Goal: Task Accomplishment & Management: Complete application form

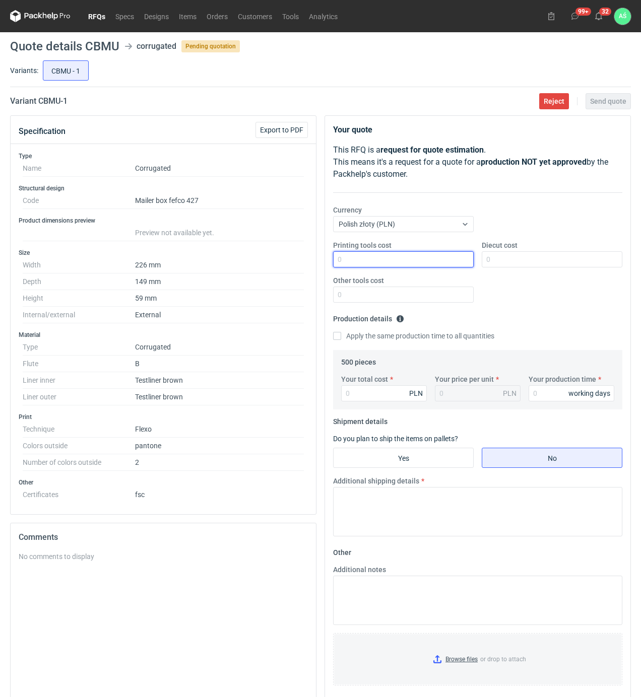
click at [464, 263] on input "Printing tools cost" at bounding box center [403, 259] width 141 height 16
type input "1000"
type input "900"
type input "625"
type input "1.25"
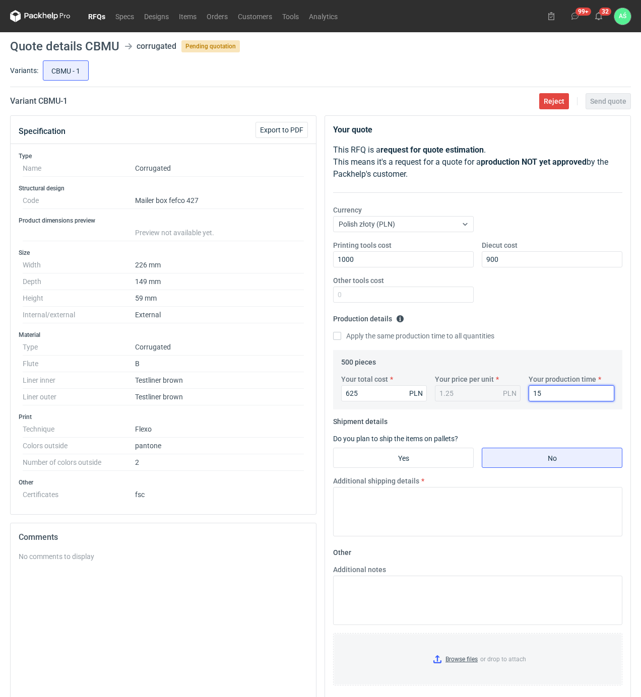
type input "15"
click at [432, 450] on input "Yes" at bounding box center [403, 457] width 140 height 19
radio input "true"
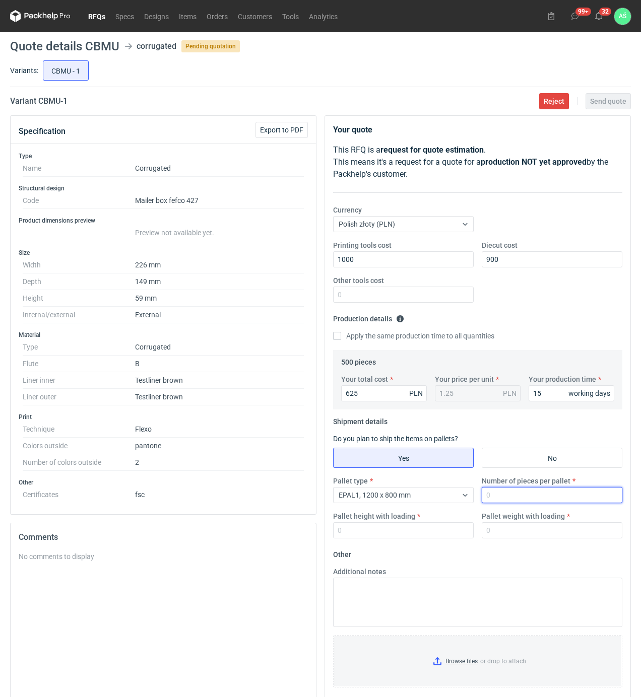
click at [493, 497] on input "Number of pieces per pallet" at bounding box center [552, 495] width 141 height 16
type input "500"
type input "1600"
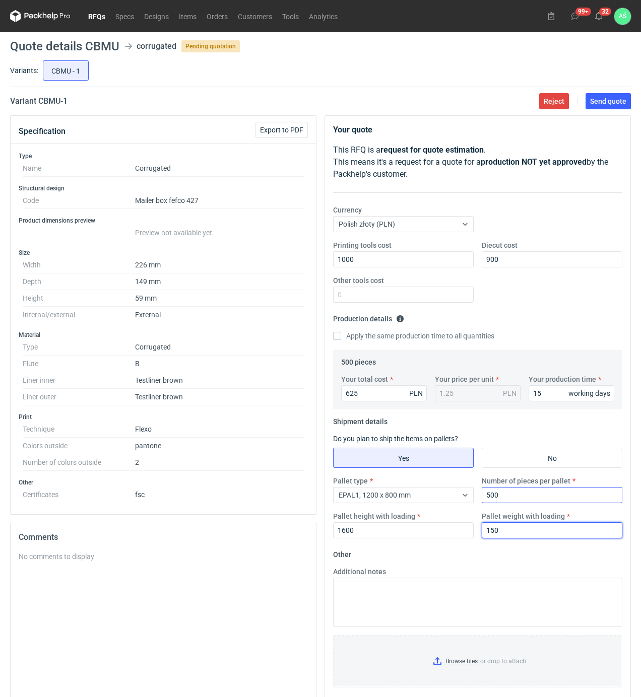
type input "150"
click at [474, 662] on input "Browse files or drop to attach" at bounding box center [477, 661] width 287 height 50
click at [607, 103] on span "Send quote" at bounding box center [608, 101] width 36 height 7
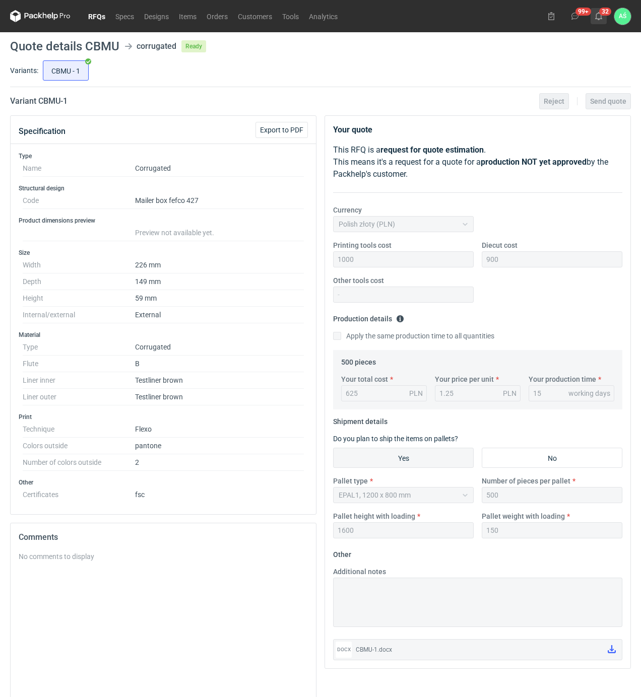
click at [598, 17] on icon at bounding box center [598, 16] width 8 height 8
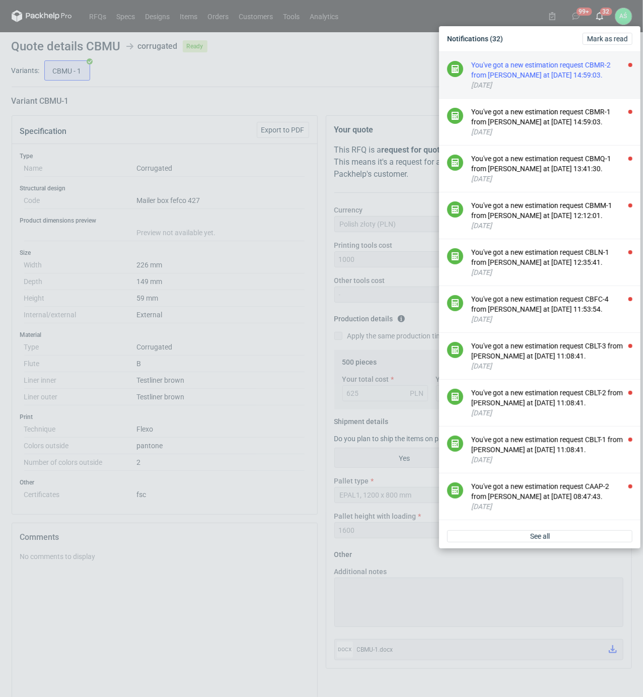
click at [584, 79] on div "You've got a new estimation request CBMR-2 from [PERSON_NAME] at [DATE] 14:59:0…" at bounding box center [551, 70] width 161 height 20
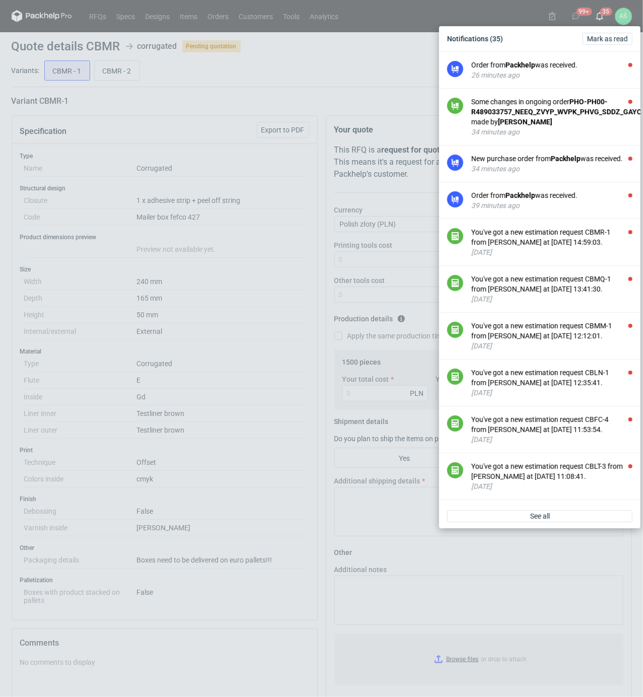
click at [190, 135] on div "Notifications (35) [PERSON_NAME] as read Order from Packhelp was received. 26 m…" at bounding box center [321, 348] width 643 height 697
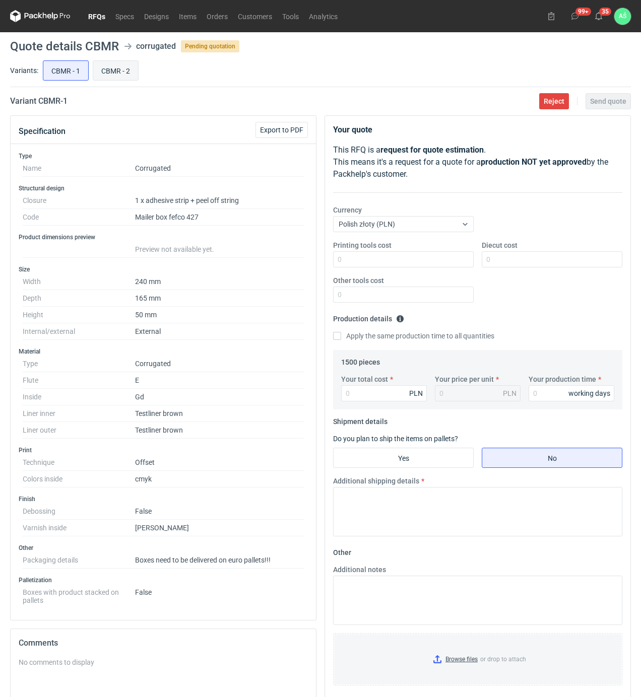
click at [115, 71] on input "CBMR - 2" at bounding box center [115, 70] width 45 height 19
radio input "true"
click at [72, 74] on input "CBMR - 1" at bounding box center [65, 70] width 45 height 19
radio input "true"
click at [506, 260] on input "Diecut cost" at bounding box center [552, 259] width 141 height 16
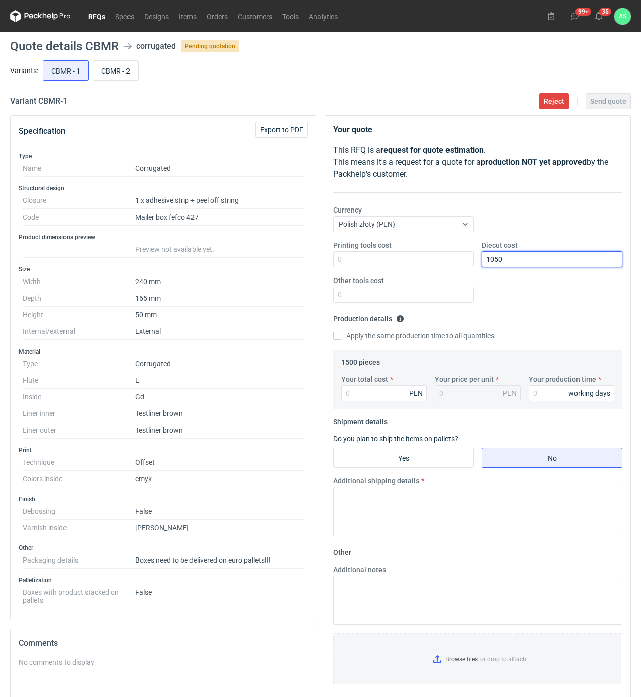
type input "1050"
type input "52220"
type input "34.81"
type input "522"
type input "0.35"
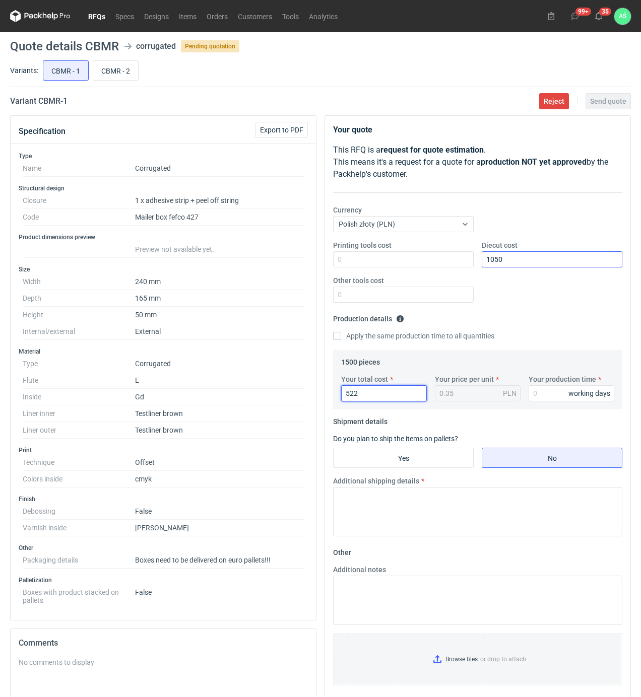
type input "5220"
type input "3.48"
type input "5220"
type input "18"
click at [411, 476] on fieldset "Shipment details Do you plan to ship the items on pallets? Yes No Additional sh…" at bounding box center [477, 479] width 289 height 131
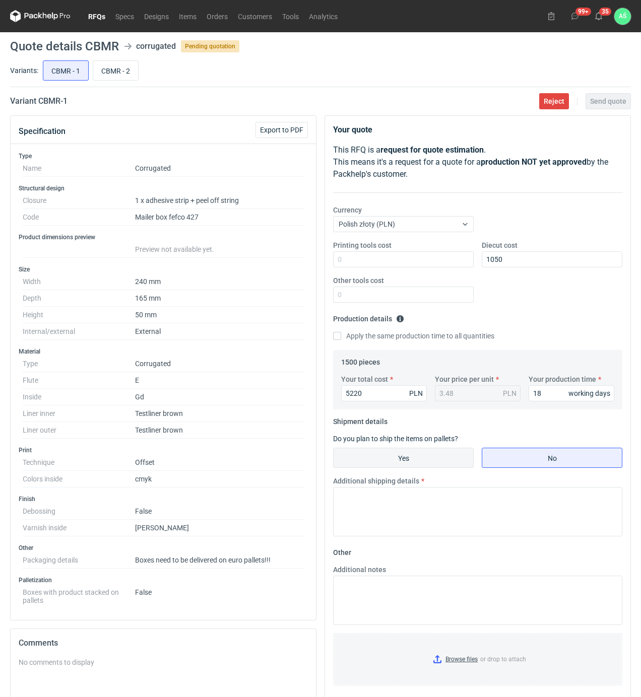
click at [420, 466] on input "Yes" at bounding box center [403, 457] width 140 height 19
radio input "true"
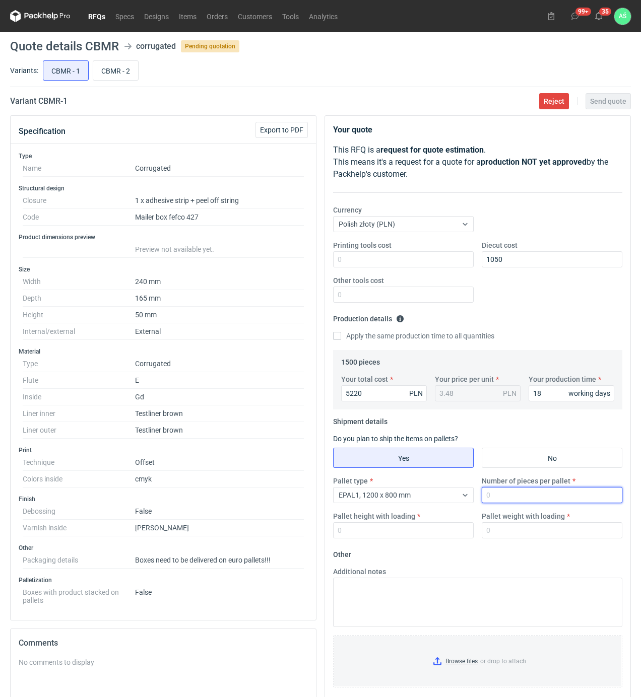
click at [522, 501] on input "Number of pieces per pallet" at bounding box center [552, 495] width 141 height 16
type input "1500"
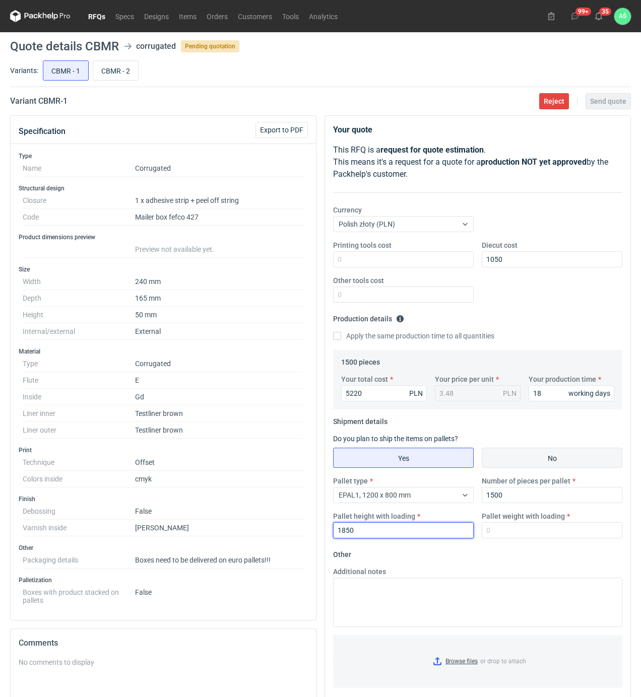
type input "1850"
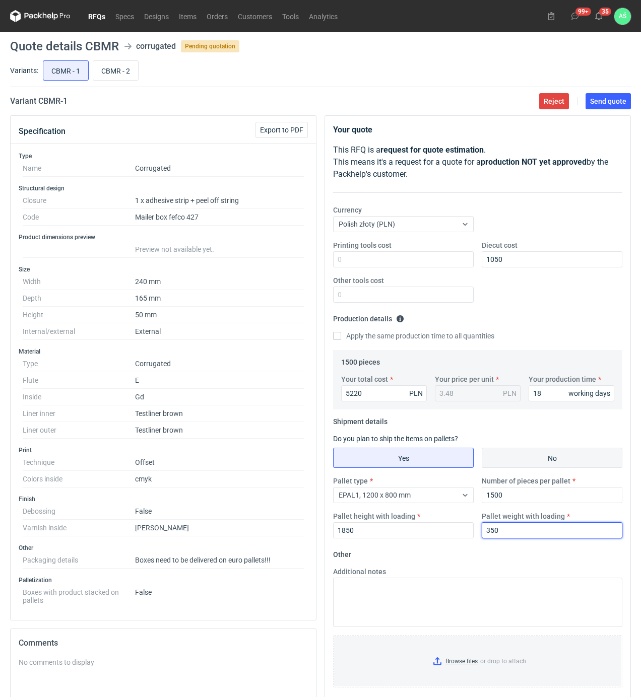
type input "350"
click at [443, 660] on input "Browse files or drop to attach" at bounding box center [477, 661] width 287 height 50
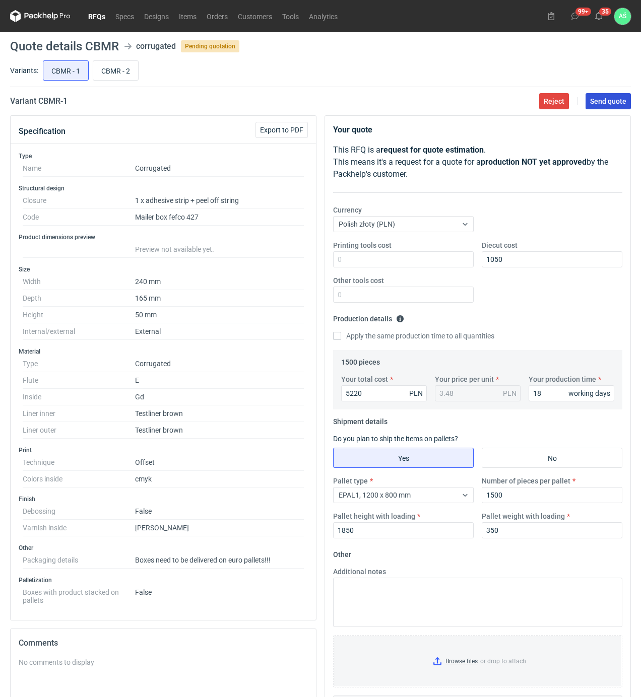
click at [615, 96] on button "Send quote" at bounding box center [607, 101] width 45 height 16
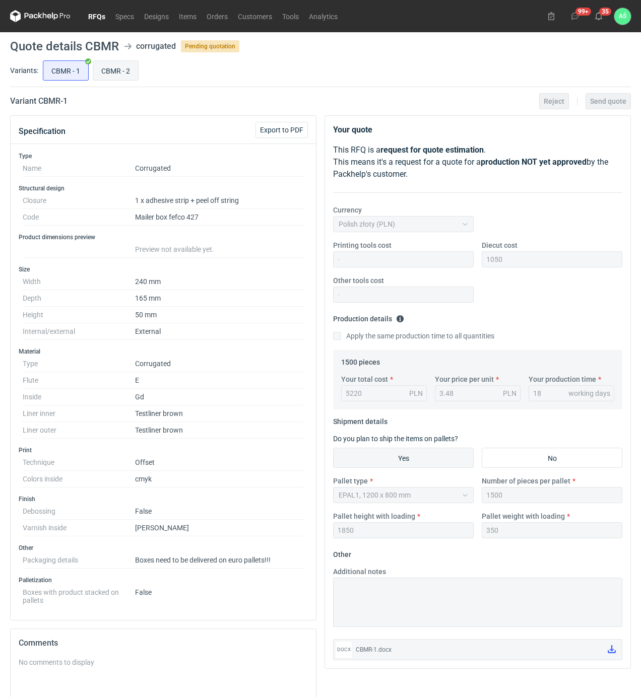
click at [115, 77] on input "CBMR - 2" at bounding box center [115, 70] width 45 height 19
radio input "true"
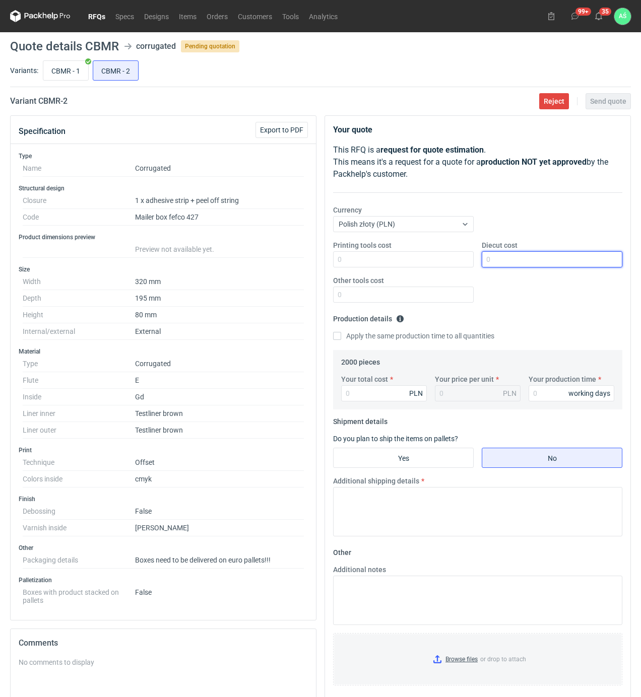
click at [503, 258] on input "Diecut cost" at bounding box center [552, 259] width 141 height 16
type input "1500"
type input "6880"
type input "3.44"
type input "18"
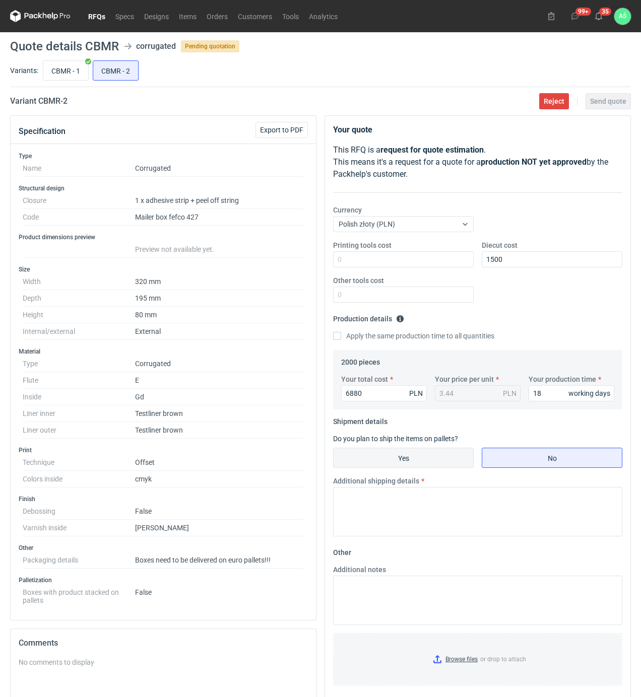
click at [434, 465] on input "Yes" at bounding box center [403, 457] width 140 height 19
radio input "true"
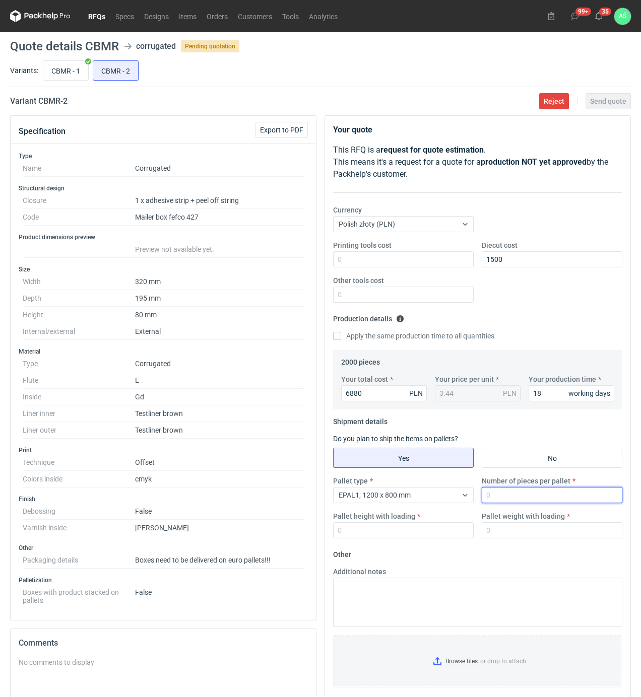
click at [521, 495] on input "Number of pieces per pallet" at bounding box center [552, 495] width 141 height 16
type input "1000"
type input "1600"
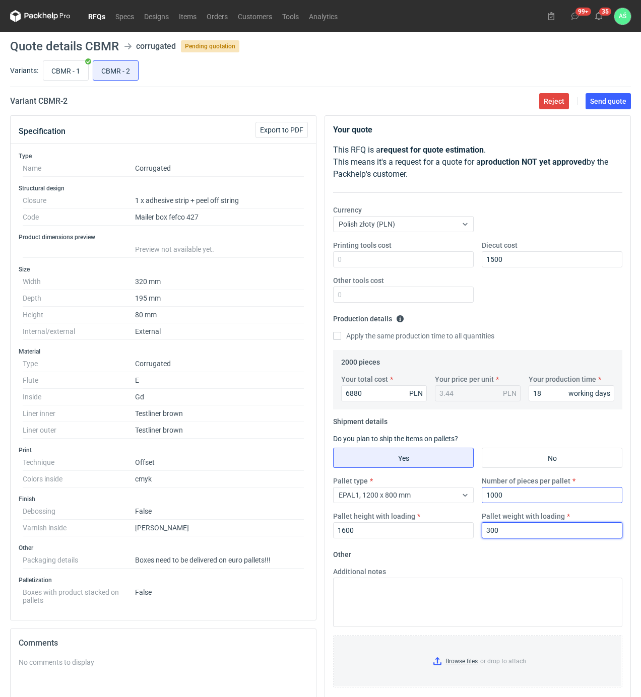
type input "300"
click at [469, 666] on input "Browse files or drop to attach" at bounding box center [477, 661] width 287 height 50
click at [616, 107] on button "Send quote" at bounding box center [607, 101] width 45 height 16
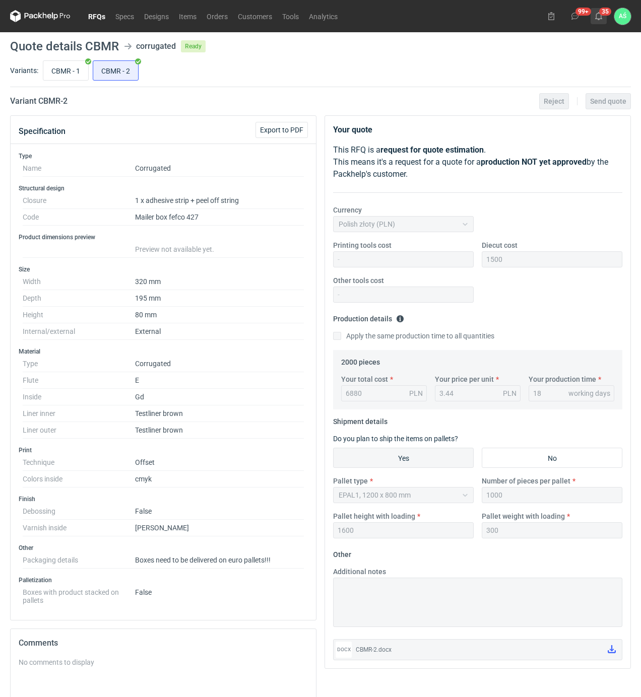
click at [599, 19] on use at bounding box center [598, 16] width 7 height 8
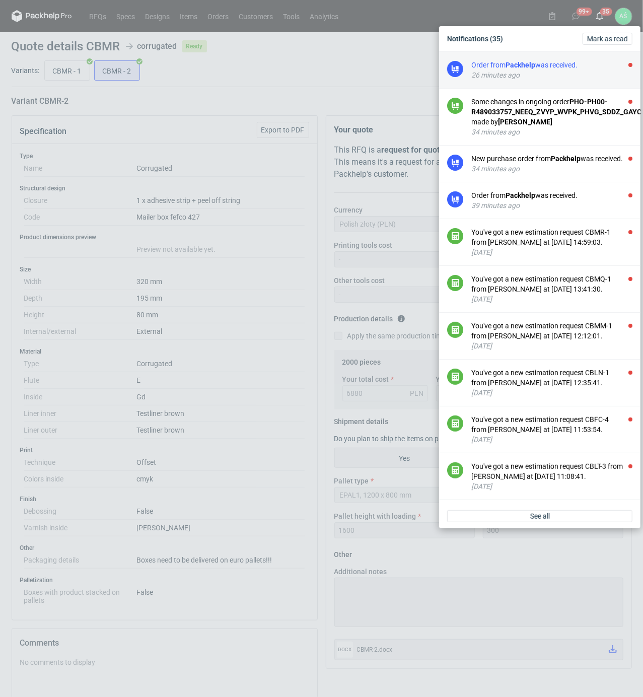
click at [609, 66] on div "Order from Packhelp was received." at bounding box center [551, 65] width 161 height 10
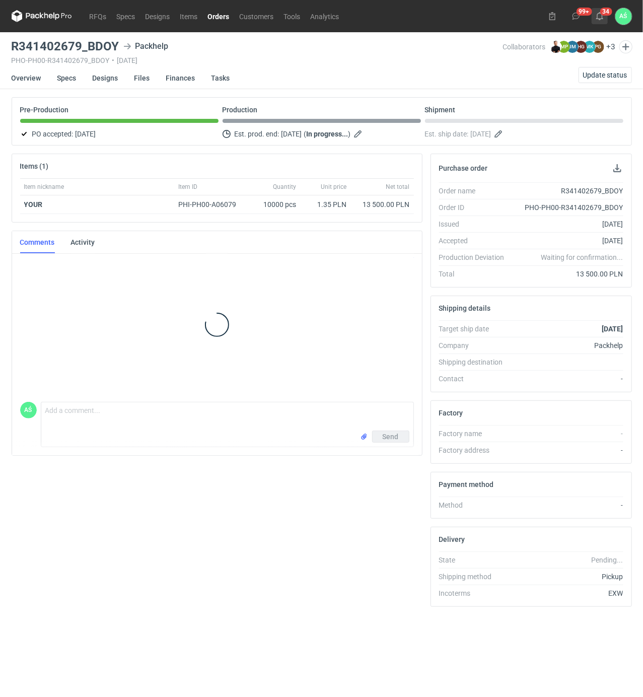
click at [600, 15] on icon at bounding box center [600, 16] width 8 height 8
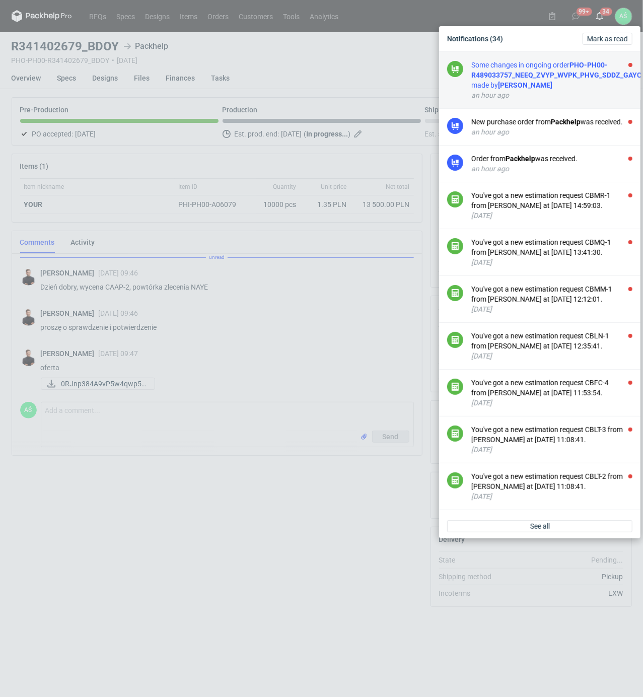
click at [583, 70] on div "Some changes in ongoing order PHO-PH00-R489033757_NEEQ_ZVYP_WVPK_PHVG_SDDZ_GAYC…" at bounding box center [566, 75] width 191 height 30
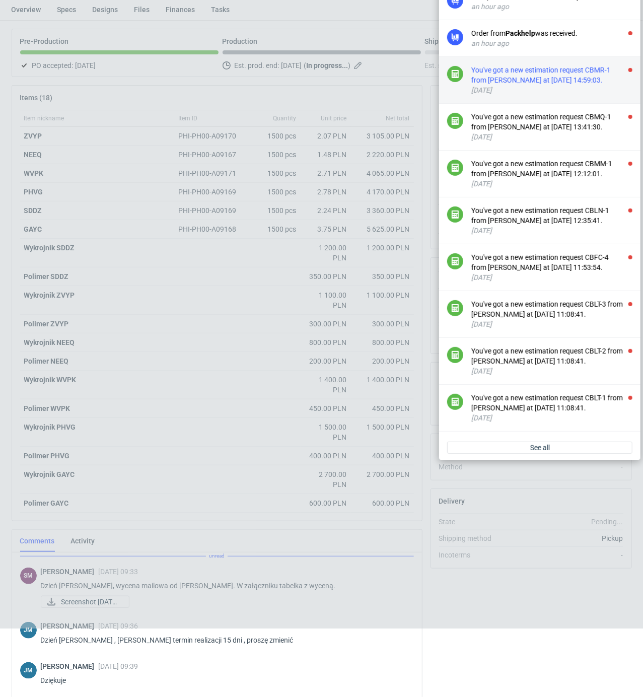
scroll to position [71, 0]
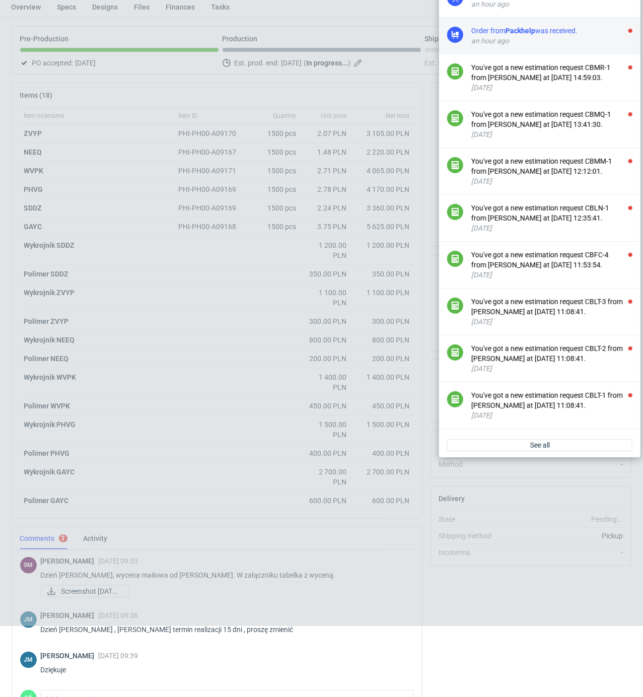
click at [569, 36] on div "Order from Packhelp was received." at bounding box center [551, 31] width 161 height 10
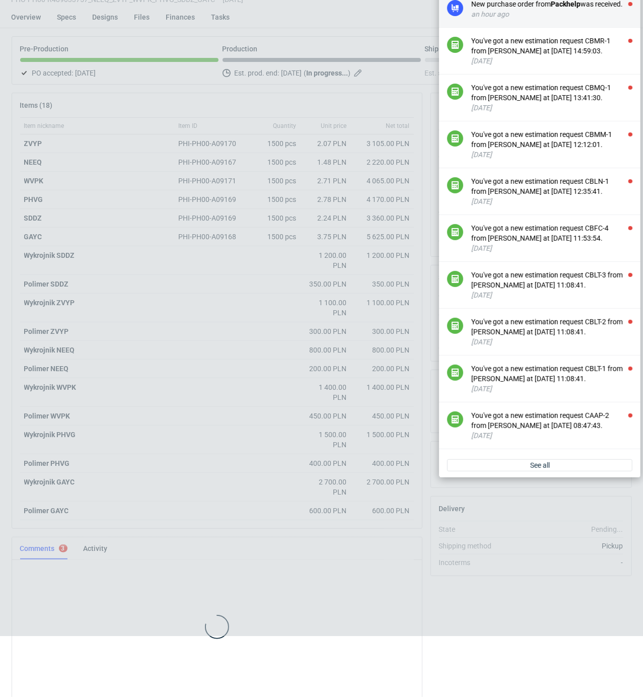
scroll to position [63, 0]
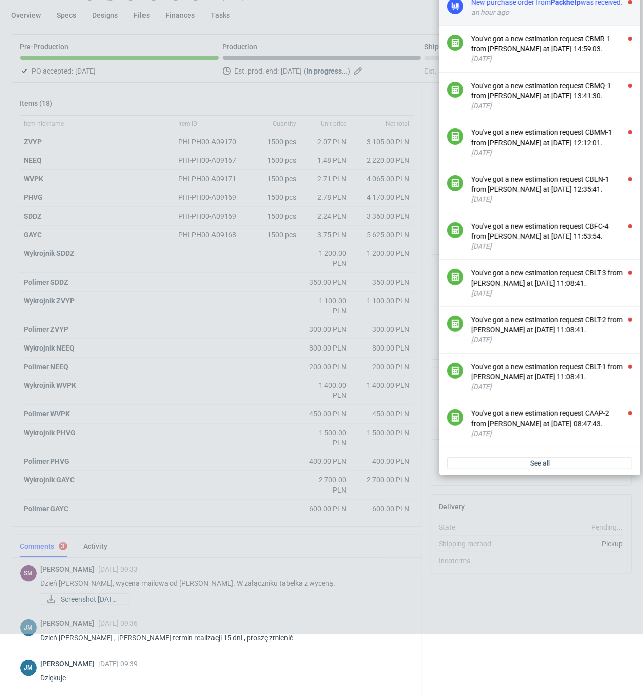
click at [553, 17] on div "an hour ago" at bounding box center [551, 12] width 161 height 10
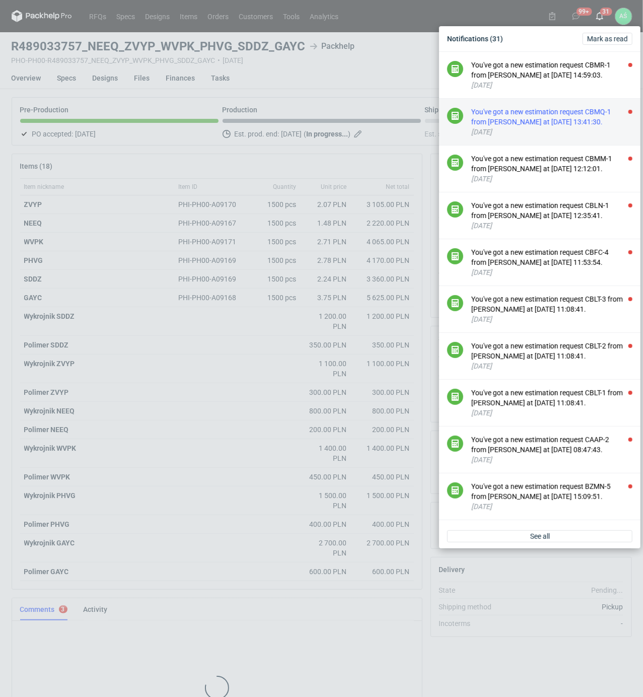
scroll to position [63, 0]
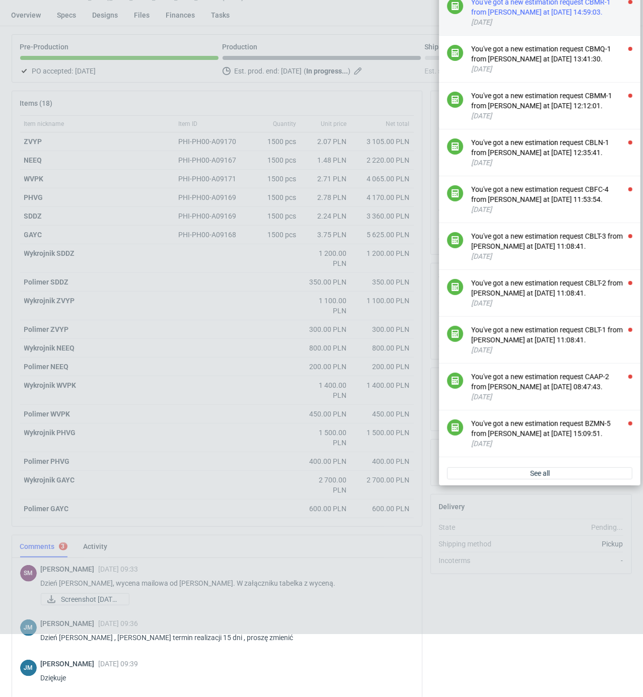
click at [536, 11] on div "You've got a new estimation request CBMR-1 from [PERSON_NAME] at [DATE] 14:59:0…" at bounding box center [551, 7] width 161 height 20
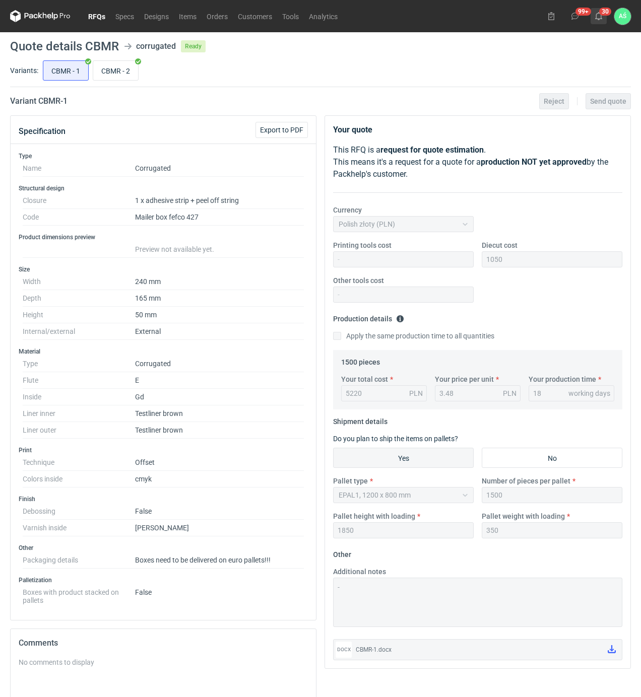
click at [597, 19] on use at bounding box center [598, 16] width 7 height 8
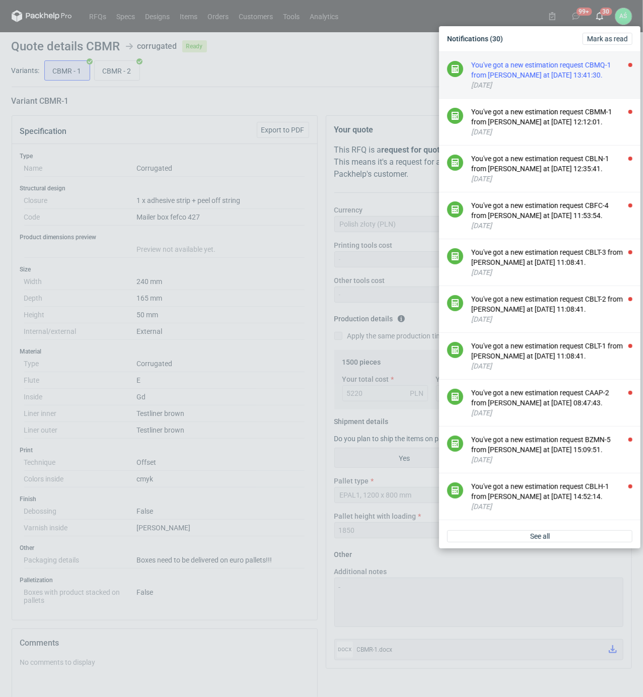
click at [592, 73] on div "You've got a new estimation request CBMQ-1 from [PERSON_NAME] at [DATE] 13:41:3…" at bounding box center [551, 70] width 161 height 20
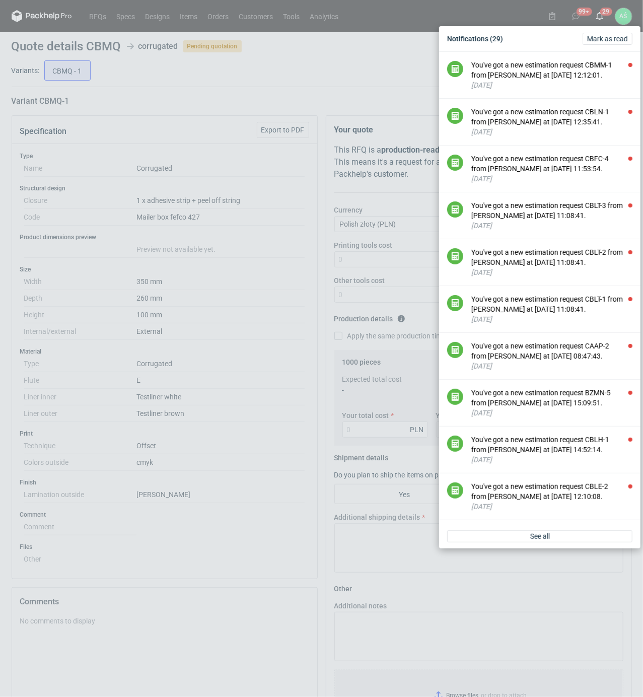
click at [250, 266] on div "Notifications (29) [PERSON_NAME] as read You've got a new estimation request CB…" at bounding box center [321, 348] width 643 height 697
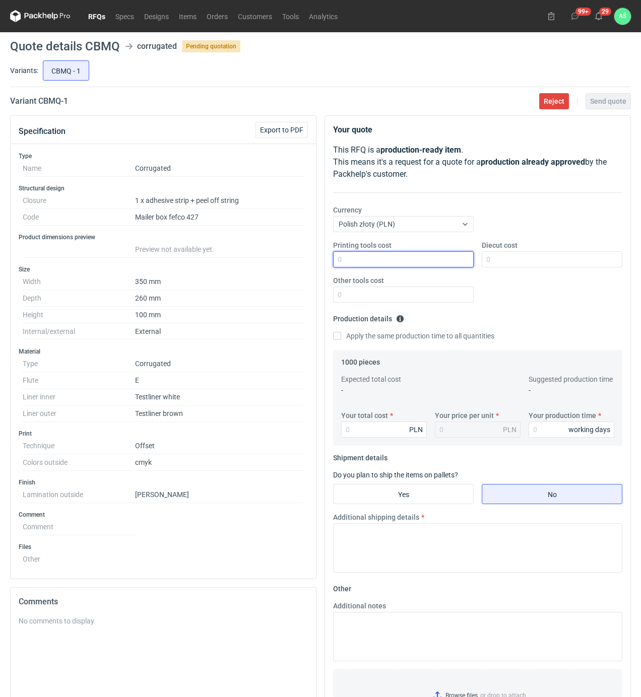
click at [442, 262] on input "Printing tools cost" at bounding box center [403, 259] width 141 height 16
click at [502, 258] on input "Diecut cost" at bounding box center [552, 259] width 141 height 16
click at [392, 428] on input "Your total cost" at bounding box center [384, 430] width 86 height 16
type input "6350"
type input "6.35"
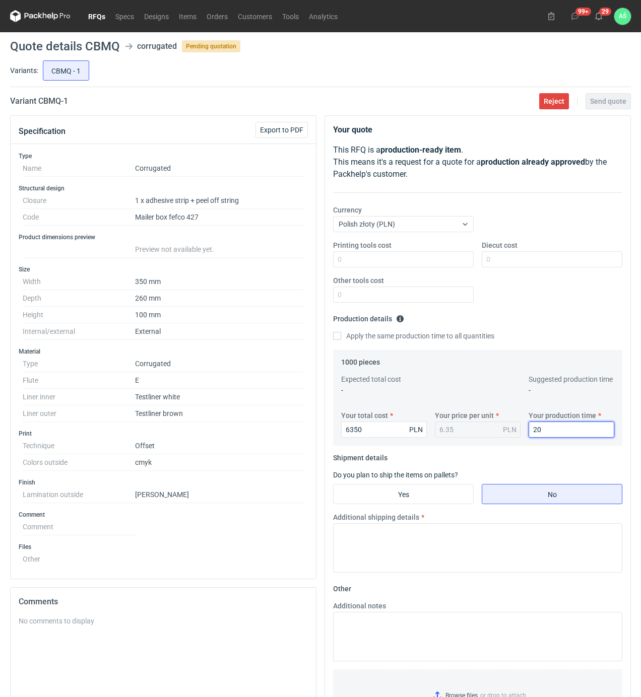
type input "20"
click at [400, 506] on fieldset "Shipment details Do you plan to ship the items on pallets? Yes No Additional sh…" at bounding box center [477, 515] width 289 height 131
click at [434, 494] on input "Yes" at bounding box center [403, 494] width 140 height 19
radio input "true"
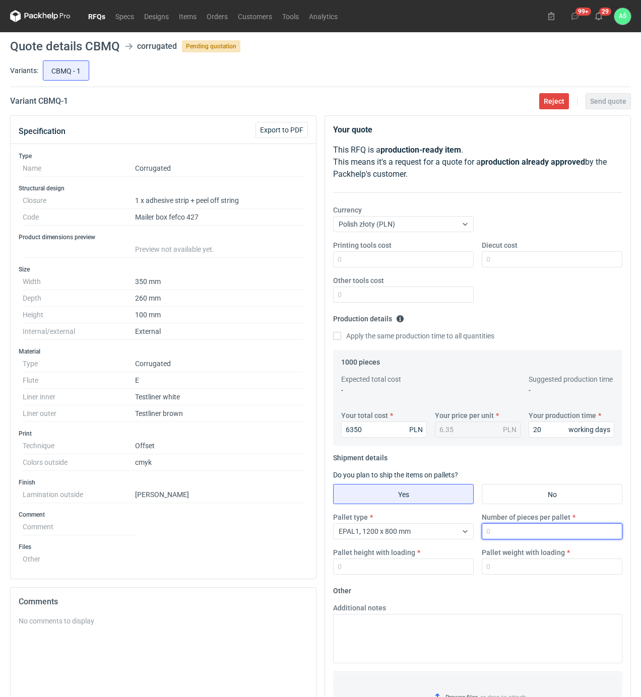
click at [510, 528] on input "Number of pieces per pallet" at bounding box center [552, 531] width 141 height 16
type input "500"
type input "1600"
type input "350"
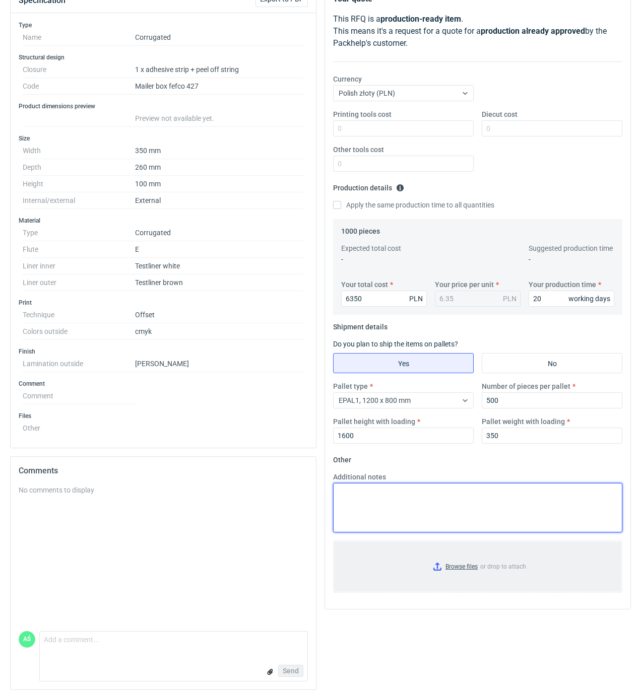
scroll to position [135, 0]
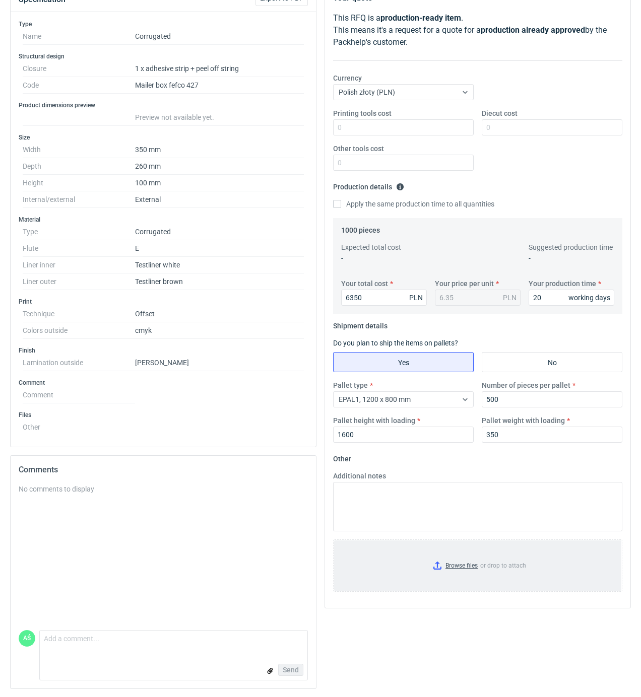
click at [444, 561] on input "Browse files or drop to attach" at bounding box center [477, 565] width 287 height 50
click at [452, 568] on input "Browse files or drop to attach" at bounding box center [477, 565] width 287 height 50
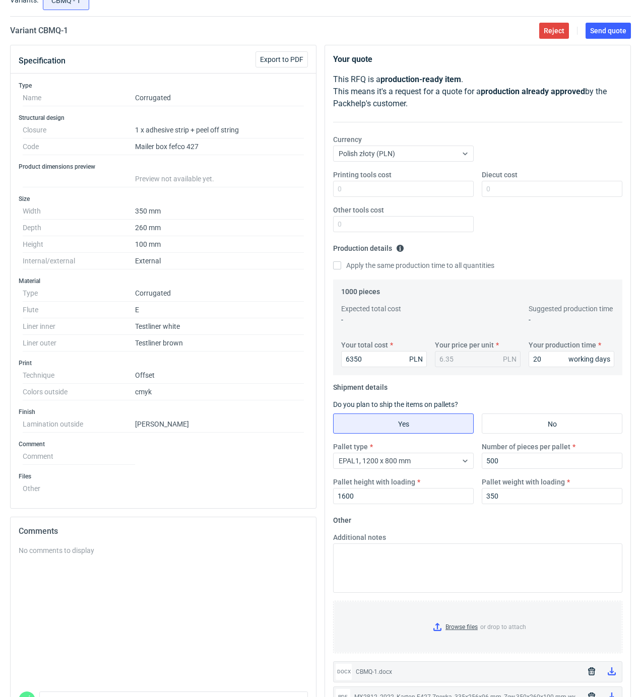
scroll to position [0, 0]
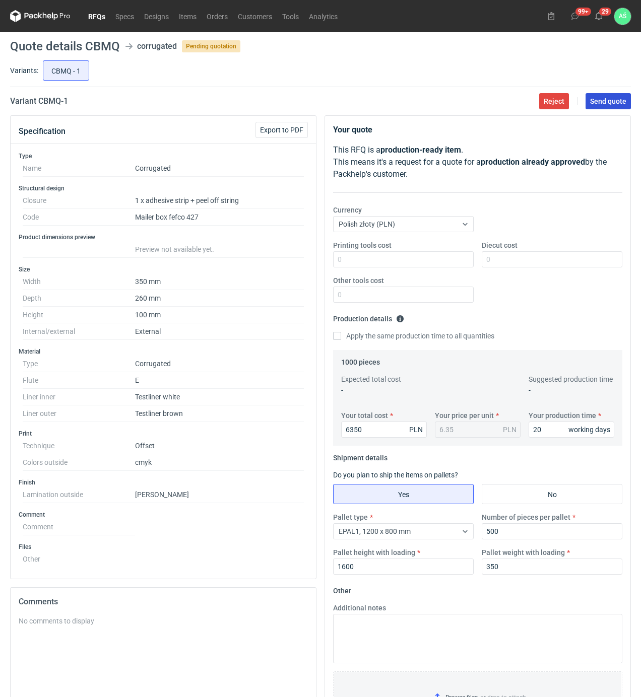
click at [593, 109] on button "Send quote" at bounding box center [607, 101] width 45 height 16
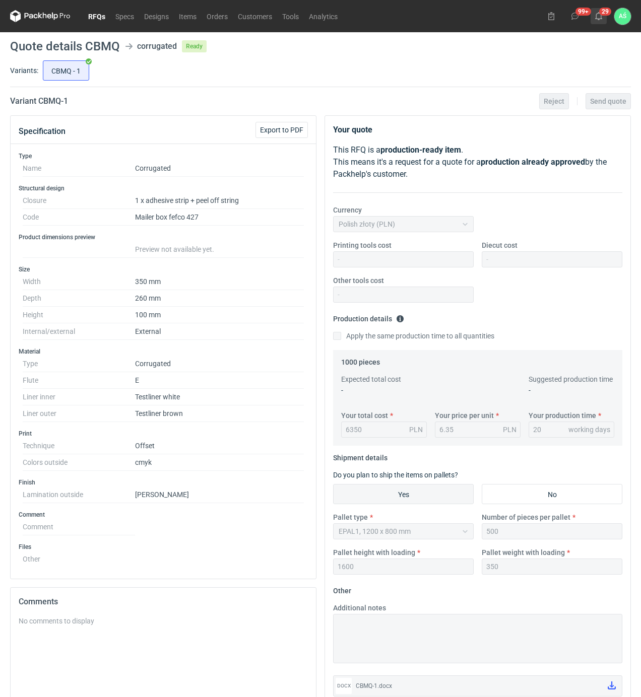
click at [601, 17] on use at bounding box center [598, 16] width 7 height 8
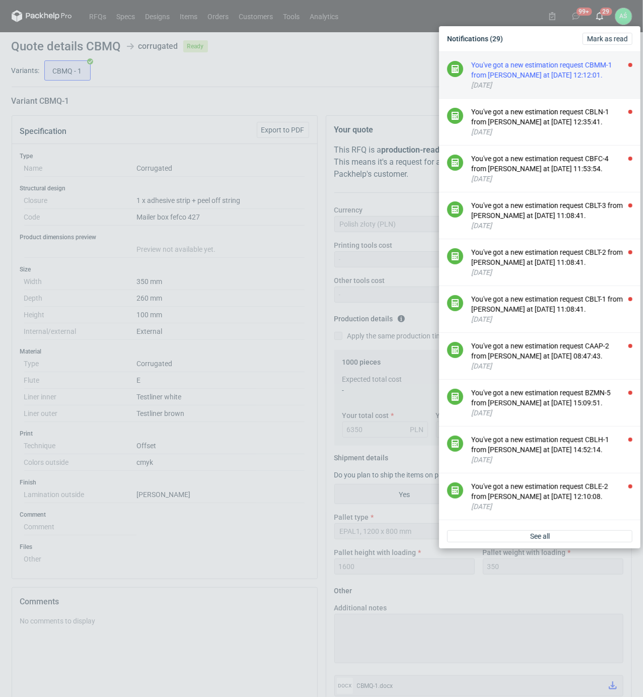
click at [563, 71] on div "You've got a new estimation request CBMM-1 from [PERSON_NAME] at [DATE] 12:12:0…" at bounding box center [551, 70] width 161 height 20
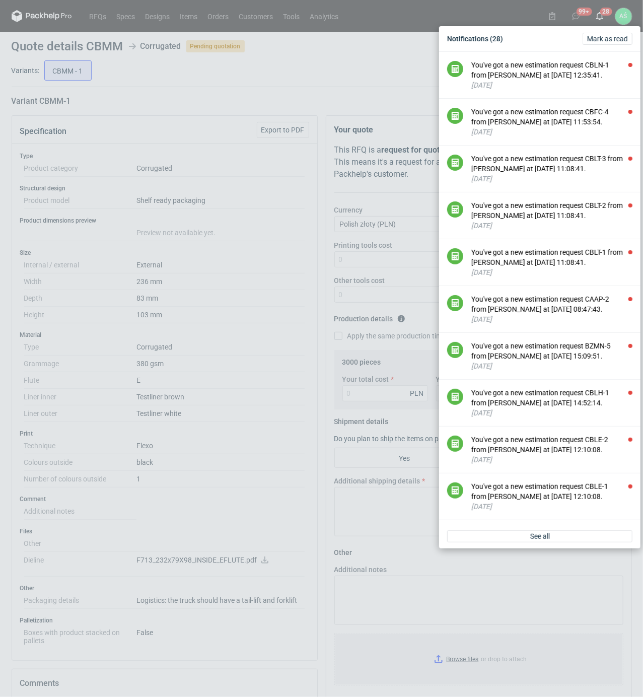
click at [154, 102] on div "Notifications (28) [PERSON_NAME] as read You've got a new estimation request CB…" at bounding box center [321, 348] width 643 height 697
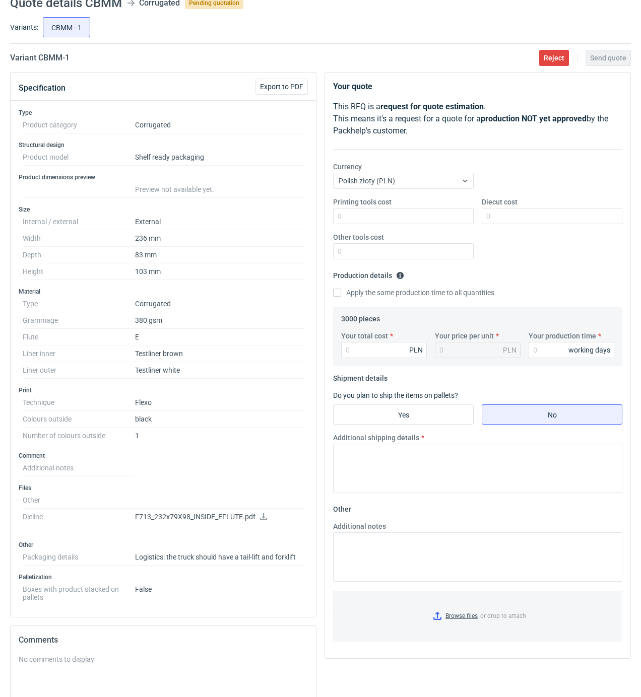
scroll to position [67, 0]
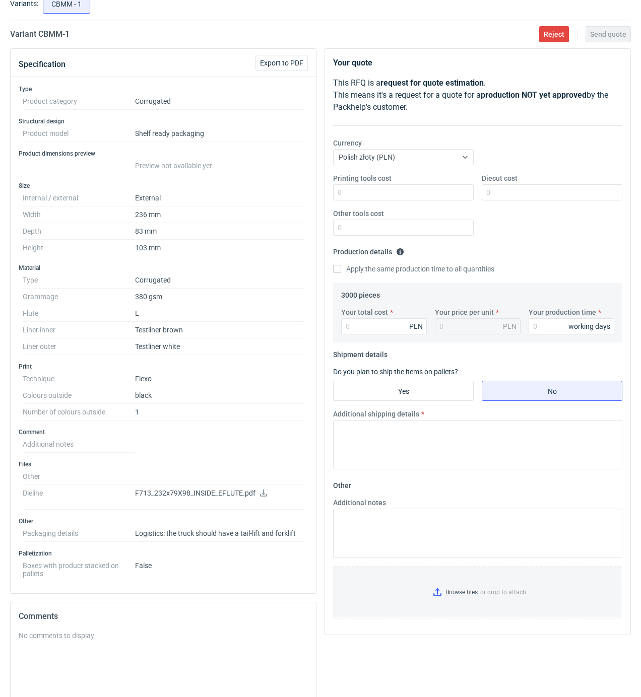
click at [260, 495] on icon at bounding box center [263, 493] width 8 height 7
drag, startPoint x: 501, startPoint y: 244, endPoint x: 518, endPoint y: 244, distance: 17.1
click at [503, 244] on fieldset "Production details Please provide the expected time of production in working da…" at bounding box center [477, 263] width 289 height 39
click at [444, 191] on input "Printing tools cost" at bounding box center [403, 192] width 141 height 16
type input "550"
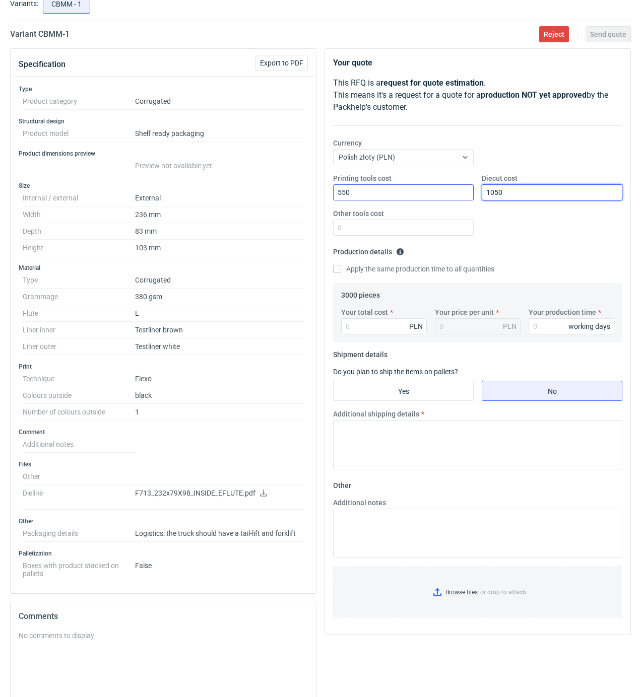
type input "1050"
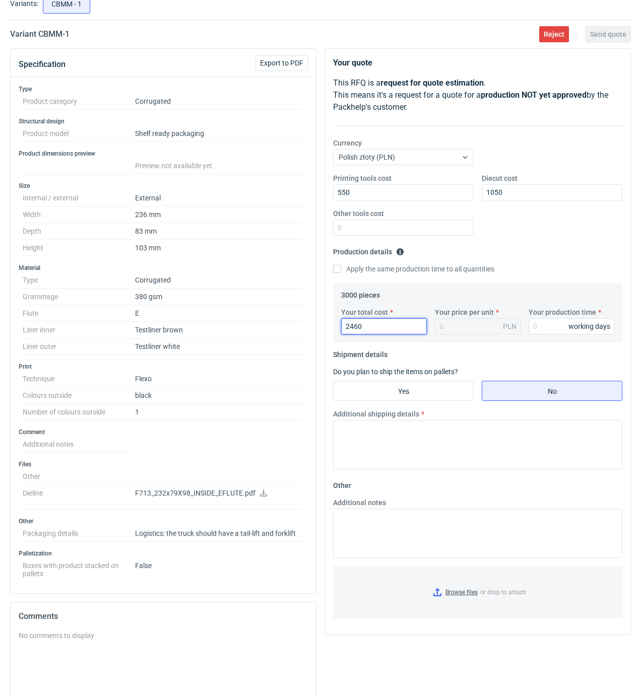
type input "2460"
type input "0.82"
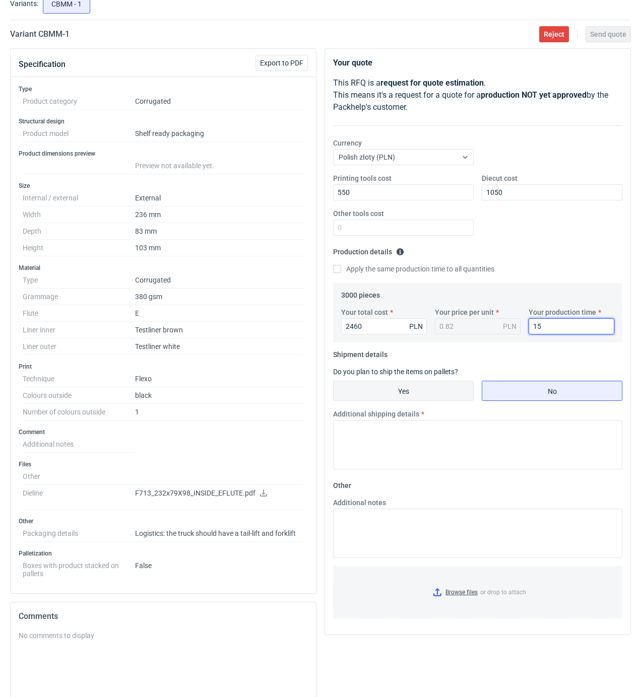
type input "15"
click at [416, 399] on input "Yes" at bounding box center [403, 390] width 140 height 19
radio input "true"
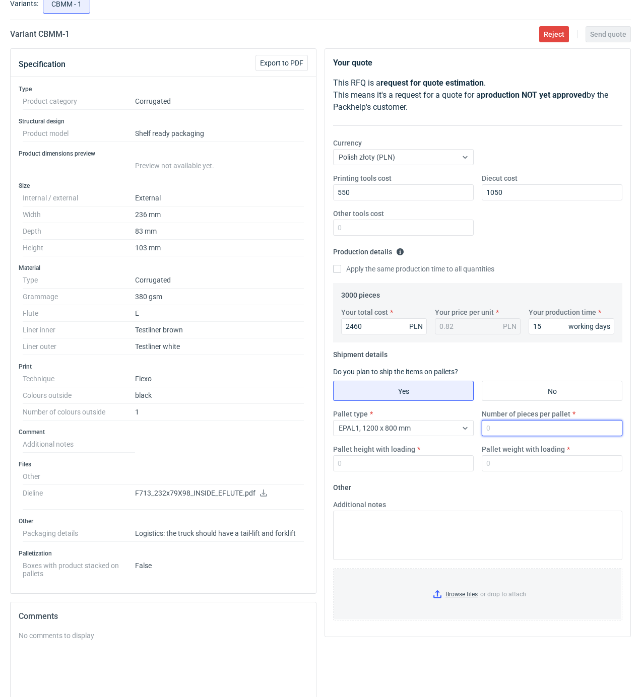
click at [544, 432] on input "Number of pieces per pallet" at bounding box center [552, 428] width 141 height 16
type input "3000"
type input "1800"
type input "300"
click at [462, 598] on input "Browse files or drop to attach" at bounding box center [477, 594] width 287 height 50
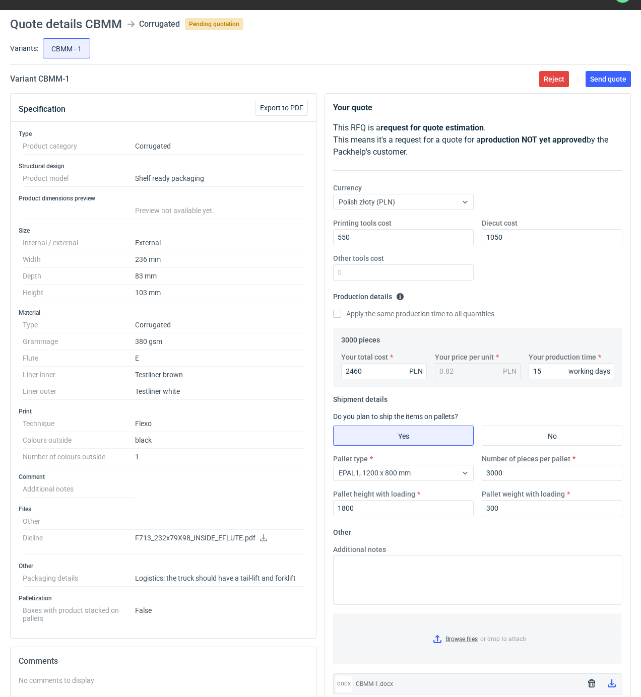
scroll to position [0, 0]
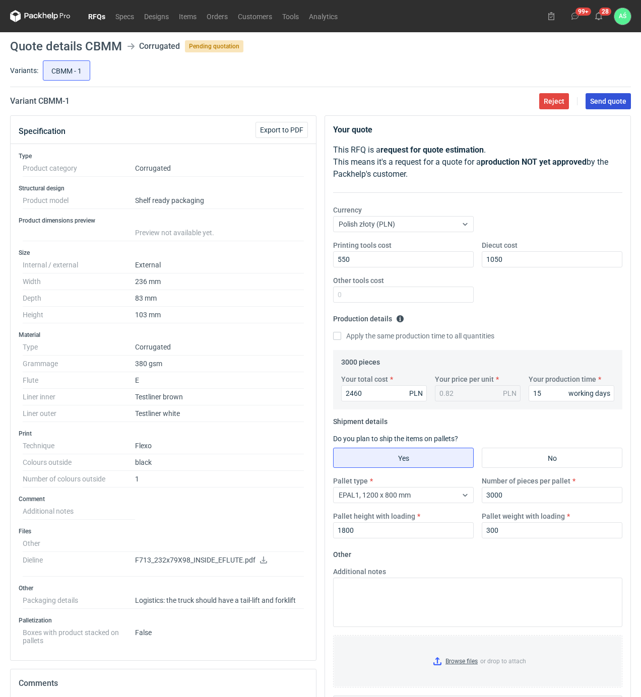
click at [605, 108] on button "Send quote" at bounding box center [607, 101] width 45 height 16
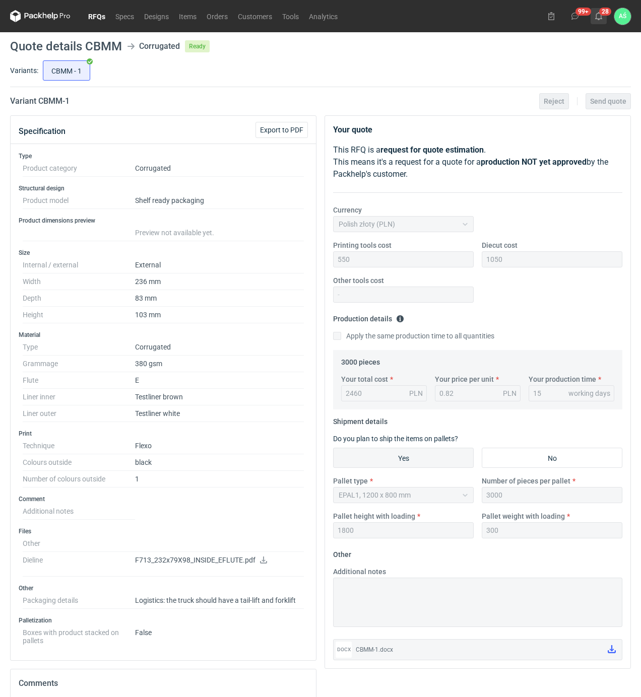
click at [600, 20] on button "28" at bounding box center [598, 16] width 16 height 16
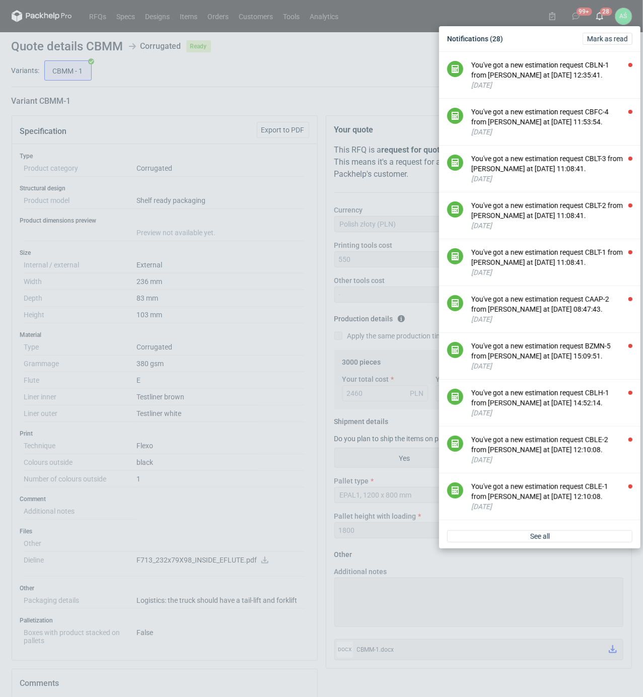
click at [305, 60] on div "Notifications (28) [PERSON_NAME] as read You've got a new estimation request CB…" at bounding box center [321, 348] width 643 height 697
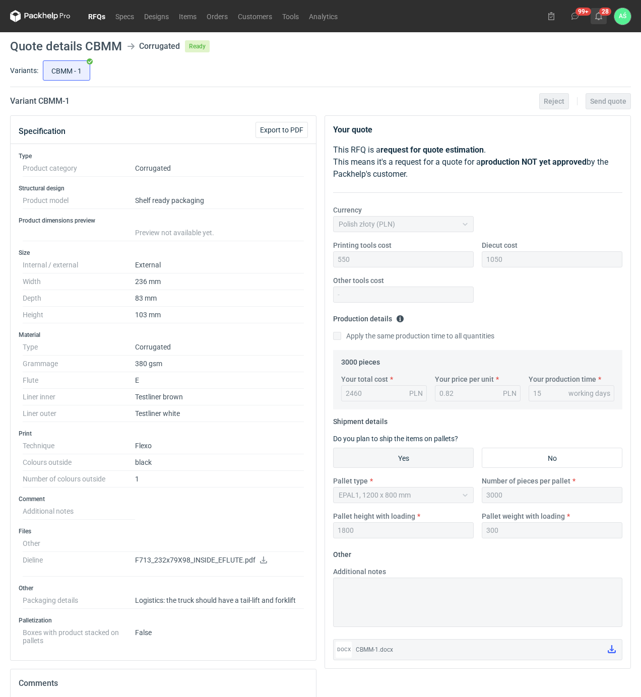
click at [596, 21] on button "28" at bounding box center [598, 16] width 16 height 16
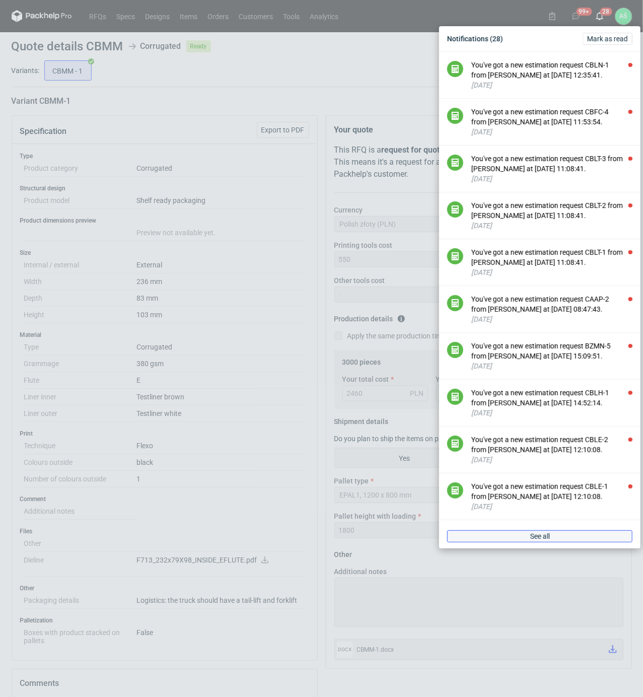
click at [530, 542] on link "See all" at bounding box center [539, 536] width 185 height 12
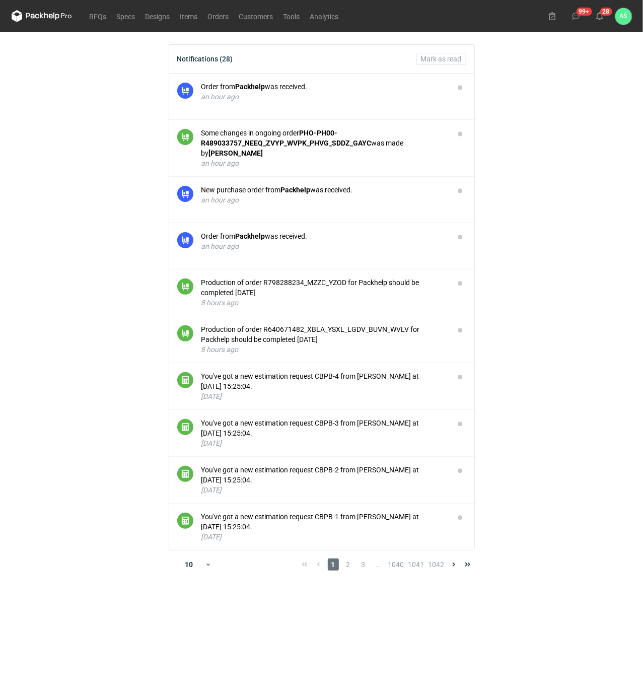
click at [534, 242] on main "Notifications (28) [PERSON_NAME] as read Order from Packhelp was received. an h…" at bounding box center [322, 364] width 629 height 665
click at [104, 18] on link "RFQs" at bounding box center [98, 16] width 27 height 12
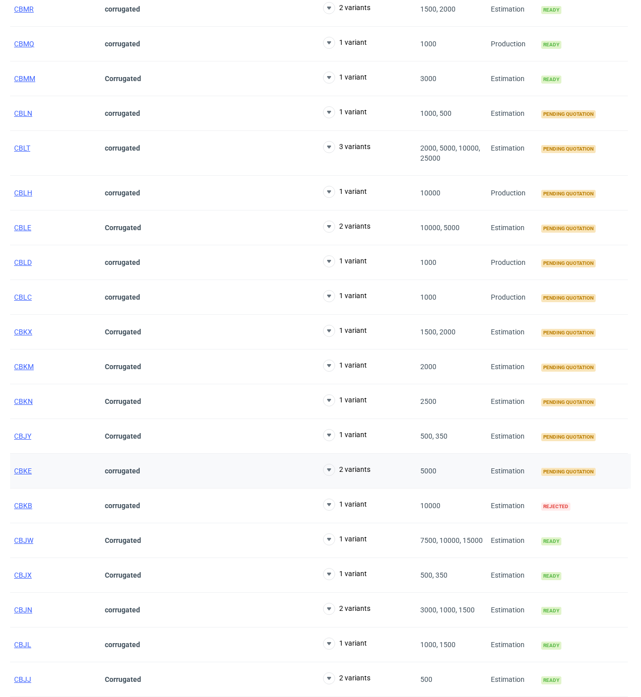
scroll to position [873, 0]
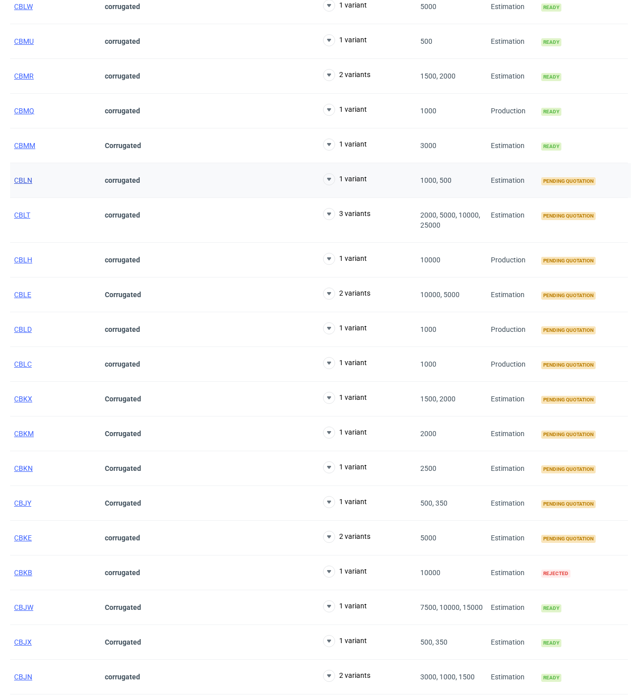
click at [27, 184] on span "CBLN" at bounding box center [23, 180] width 18 height 8
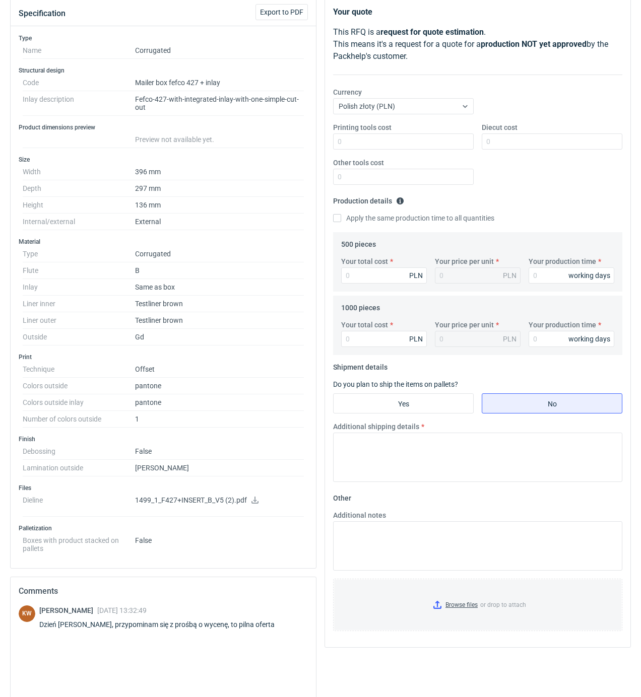
scroll to position [134, 0]
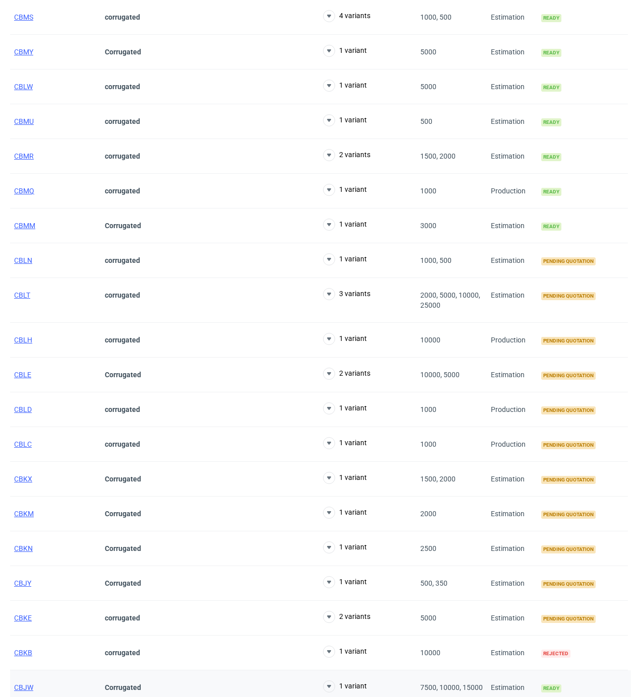
scroll to position [940, 0]
